Goal: Information Seeking & Learning: Learn about a topic

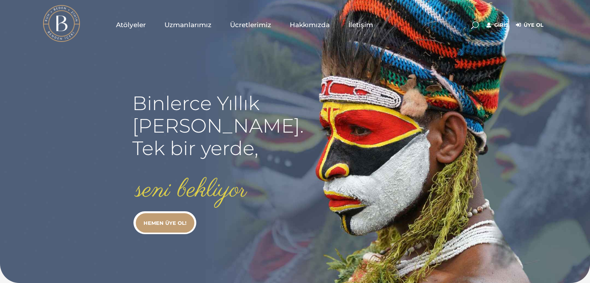
click at [204, 25] on span "Uzmanlarımız" at bounding box center [187, 25] width 47 height 9
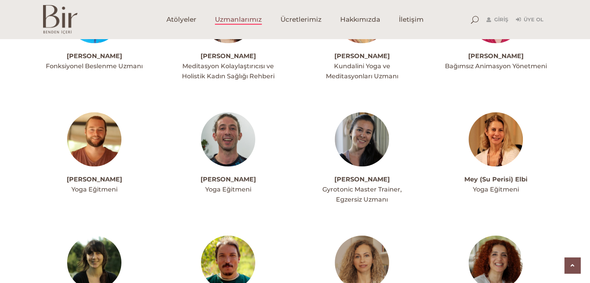
scroll to position [1590, 0]
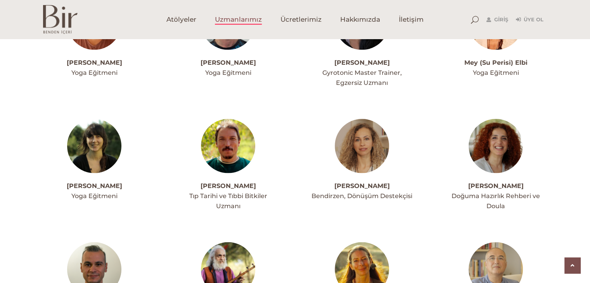
click at [91, 119] on img at bounding box center [94, 146] width 54 height 54
click at [285, 17] on span "Ücretlerimiz" at bounding box center [300, 19] width 41 height 9
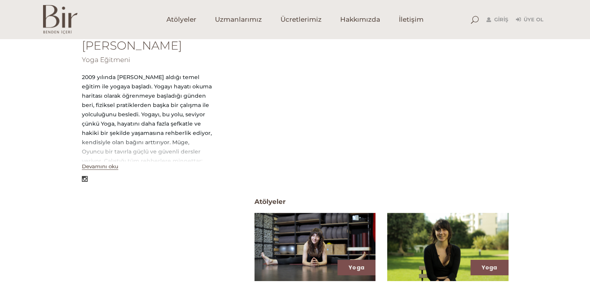
scroll to position [167, 0]
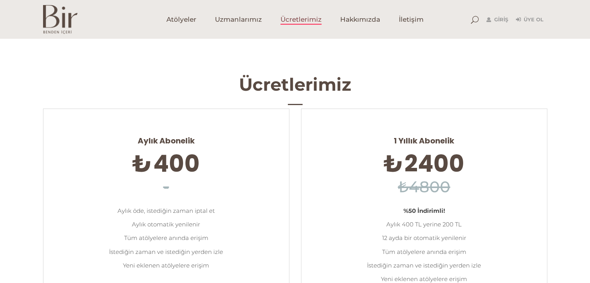
click at [298, 22] on span "Ücretlerimiz" at bounding box center [300, 19] width 41 height 9
click at [236, 22] on span "Uzmanlarımız" at bounding box center [238, 19] width 47 height 9
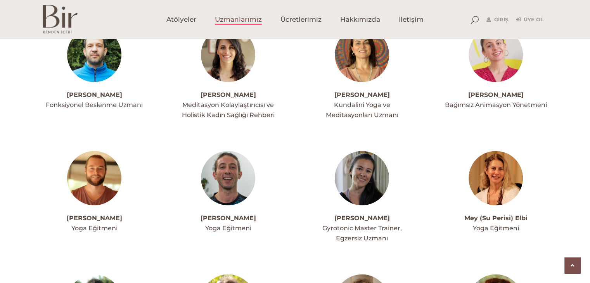
scroll to position [1590, 0]
